Goal: Transaction & Acquisition: Purchase product/service

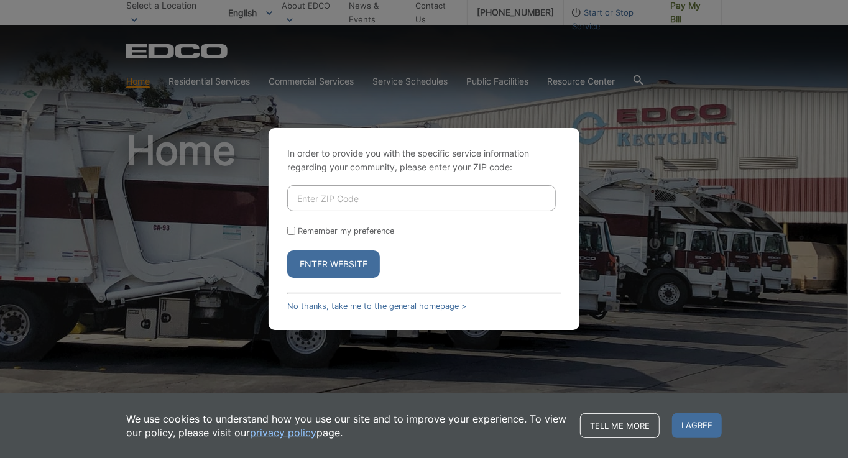
click at [495, 208] on input "Enter ZIP Code" at bounding box center [421, 198] width 269 height 26
type input "92029"
click at [289, 231] on input "Remember my preference" at bounding box center [291, 231] width 8 height 8
checkbox input "true"
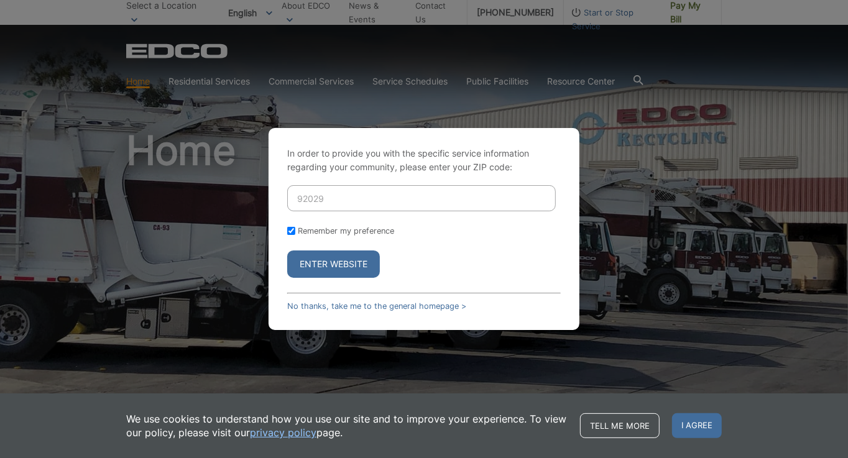
click at [330, 264] on button "Enter Website" at bounding box center [333, 264] width 93 height 27
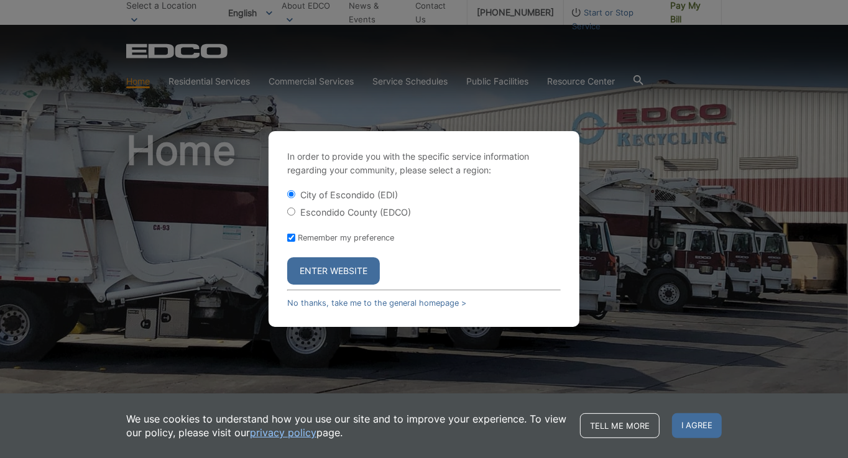
click at [330, 264] on button "Enter Website" at bounding box center [333, 270] width 93 height 27
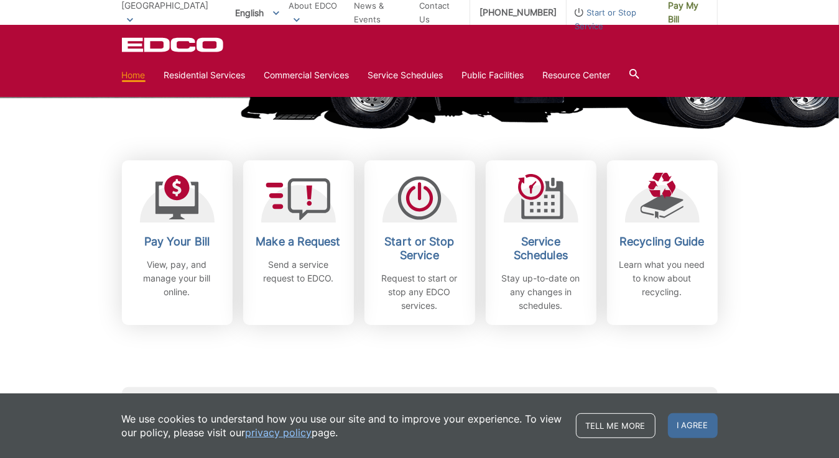
scroll to position [323, 0]
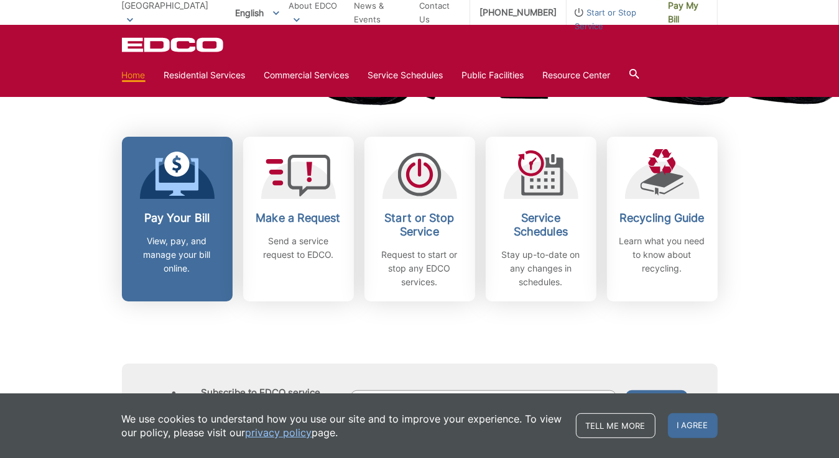
click at [173, 212] on h2 "Pay Your Bill" at bounding box center [177, 218] width 92 height 14
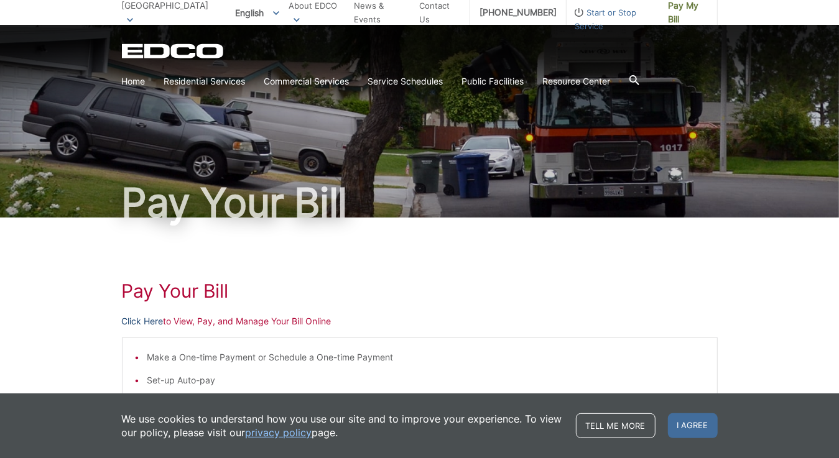
click at [159, 319] on link "Click Here" at bounding box center [143, 322] width 42 height 14
click at [154, 322] on link "Click Here" at bounding box center [143, 322] width 42 height 14
